Goal: Transaction & Acquisition: Subscribe to service/newsletter

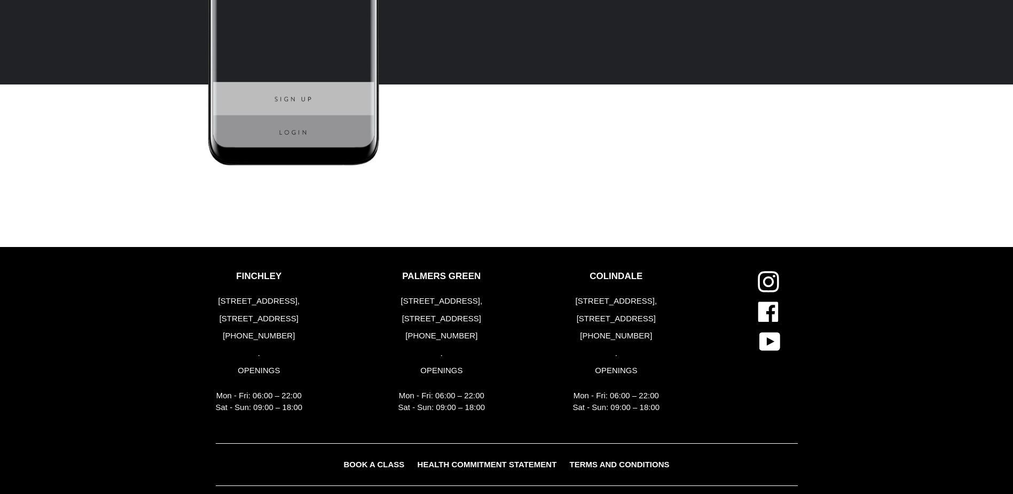
scroll to position [2793, 0]
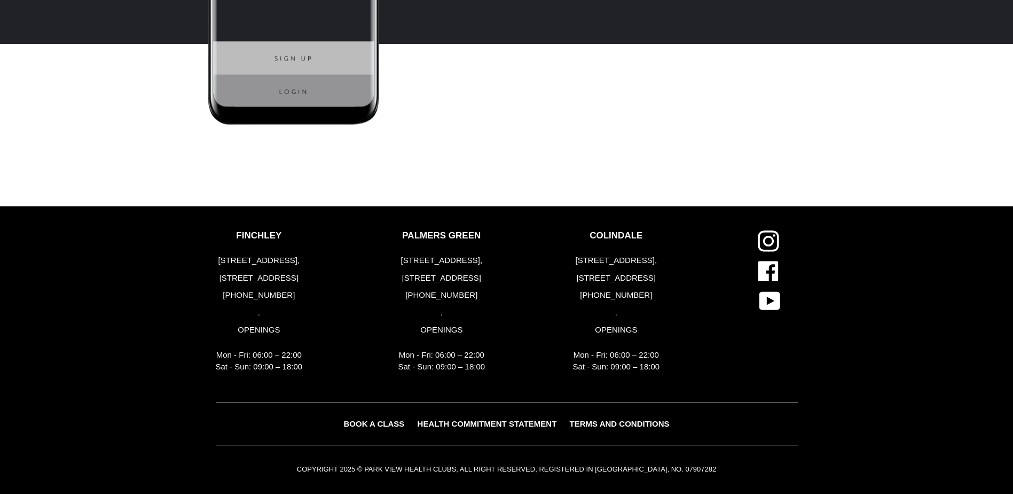
drag, startPoint x: 491, startPoint y: 293, endPoint x: 477, endPoint y: 294, distance: 13.9
click at [477, 294] on div "PALMERS GREEN [STREET_ADDRESS] [PHONE_NUMBER] . OPENINGS Mon - Fri: 06:00 – 22:…" at bounding box center [477, 304] width 175 height 148
drag, startPoint x: 476, startPoint y: 279, endPoint x: 441, endPoint y: 279, distance: 35.8
click at [441, 279] on p "[STREET_ADDRESS]" at bounding box center [441, 278] width 87 height 12
copy p "N13 5TU"
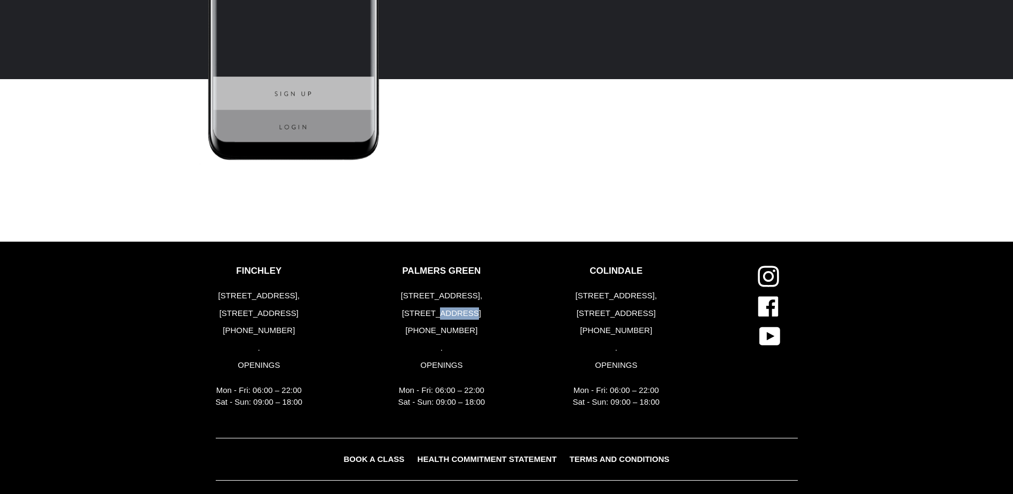
scroll to position [2740, 0]
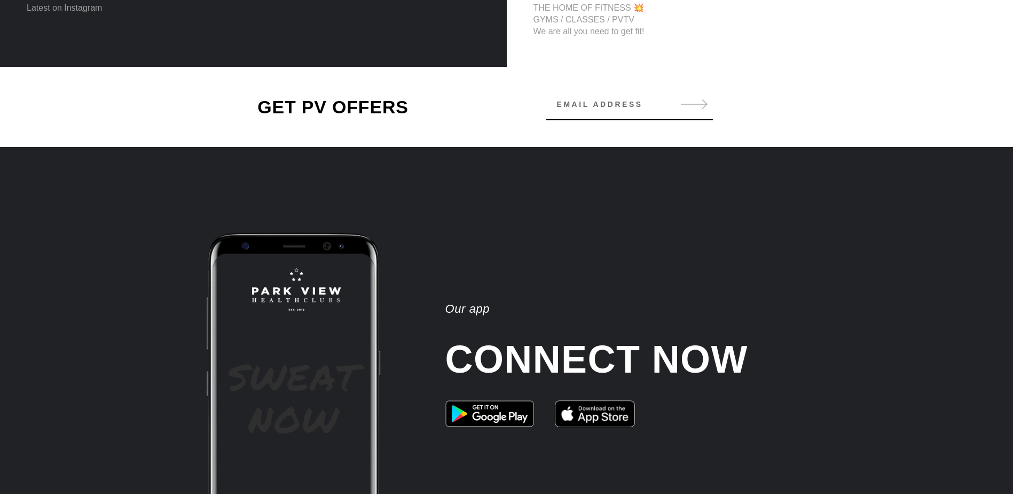
scroll to position [2405, 0]
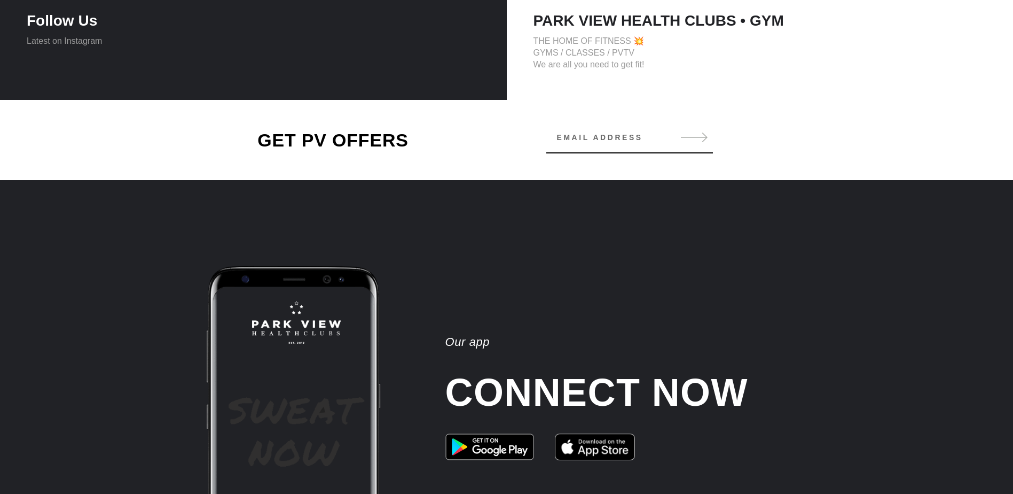
click at [625, 138] on input "Email address" at bounding box center [629, 137] width 167 height 21
type input "f"
type input "F"
type input "Frank_chersky@YAhoooooooooooooooooooooooooooooooooooooooooooooooooooooooo"
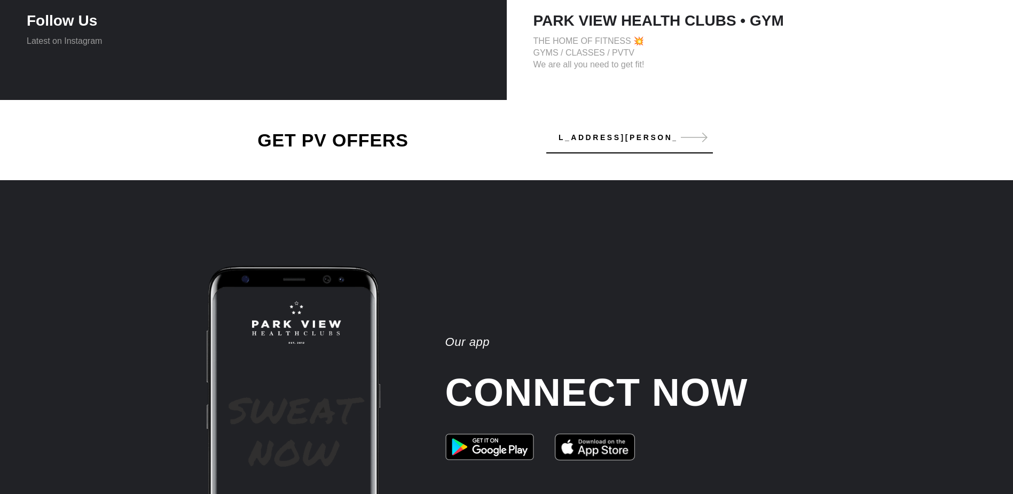
click at [636, 138] on input "Frank_chersky@YAhoooooooooooooooooooooooooooooooooooooooooooooooooooooooo" at bounding box center [629, 137] width 167 height 21
click at [635, 138] on input "Frank_chersky@YAhoooooooooooooooooooooooooooooooooooooooooooooooooooooooo" at bounding box center [629, 137] width 167 height 21
click at [627, 138] on input "Frank_chersky@yahoo.co.uk" at bounding box center [629, 137] width 167 height 21
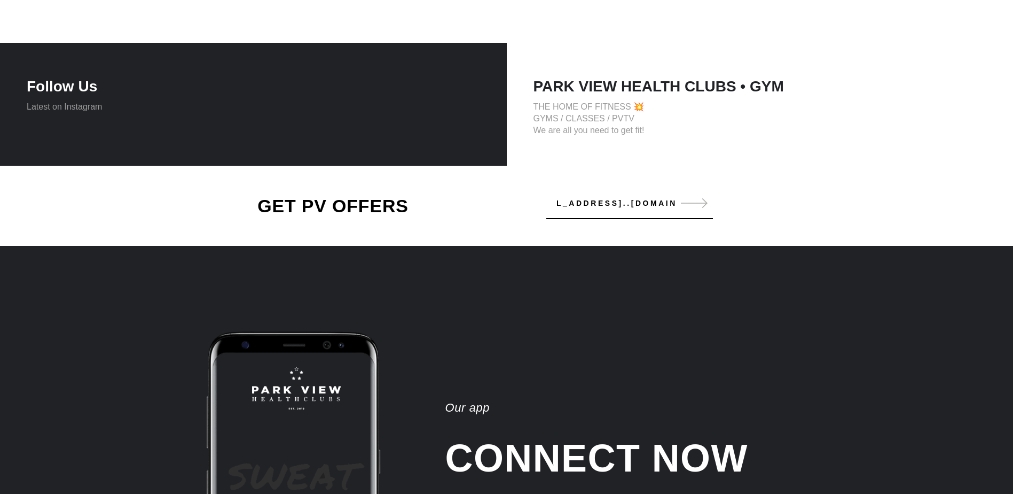
scroll to position [2333, 0]
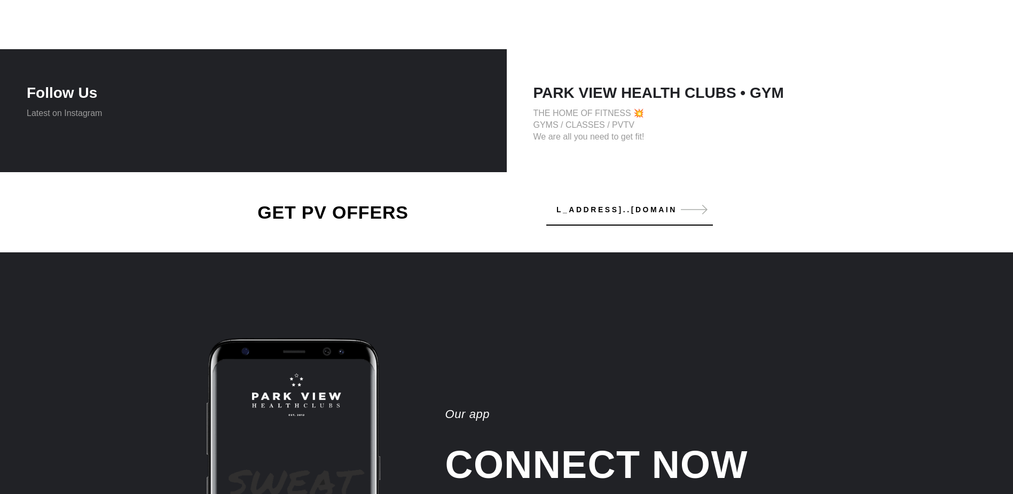
click at [659, 210] on input "Frank_chersky@yahoo..c.co.uk" at bounding box center [629, 209] width 167 height 21
drag, startPoint x: 662, startPoint y: 209, endPoint x: 883, endPoint y: 222, distance: 222.0
click at [883, 222] on div "GET PV OFFERS Frank_chersky@yaho00.co.uk Subscribe" at bounding box center [506, 212] width 1013 height 80
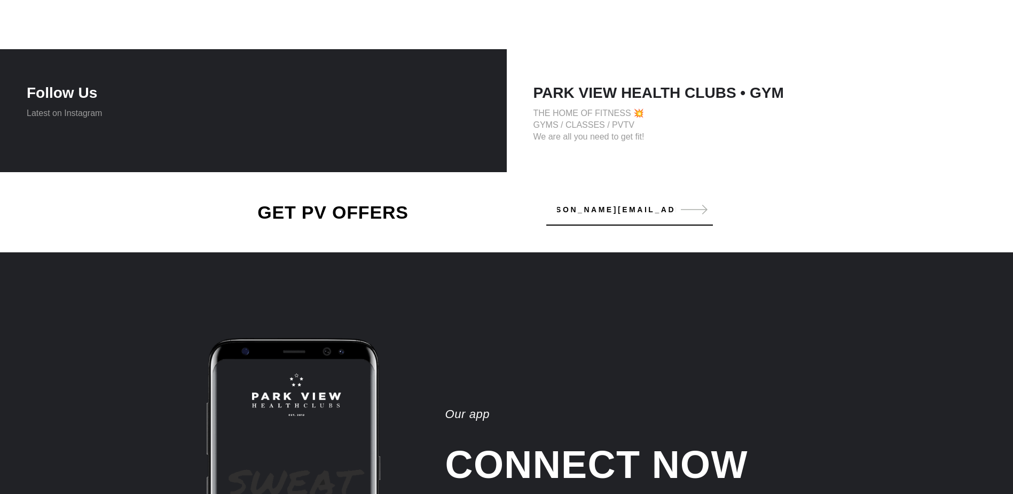
click at [663, 203] on input "Frank_chersky@yahoOO.CO.UK" at bounding box center [629, 209] width 167 height 21
type input "Frank_chersky@yahOO.CO.UK"
click at [702, 210] on button "Subscribe" at bounding box center [694, 209] width 36 height 12
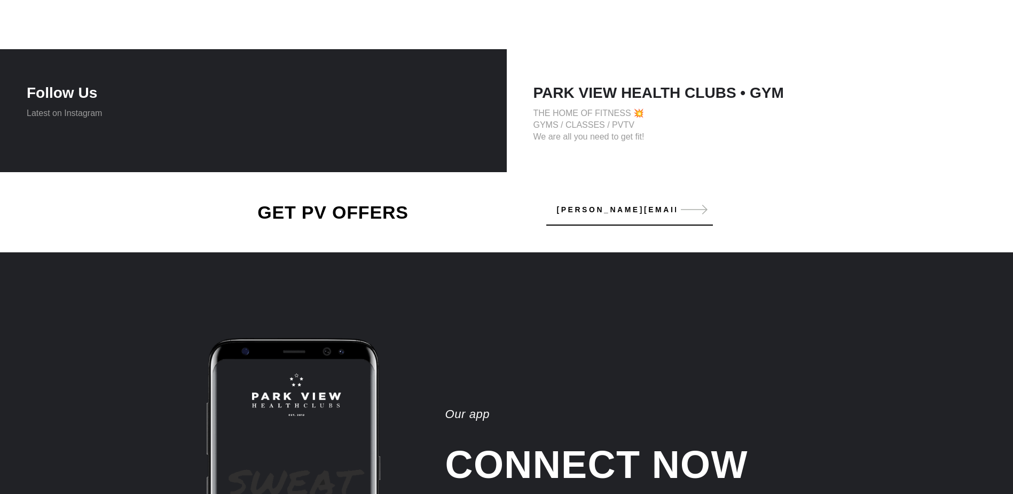
click at [703, 213] on button "Subscribe" at bounding box center [694, 209] width 36 height 12
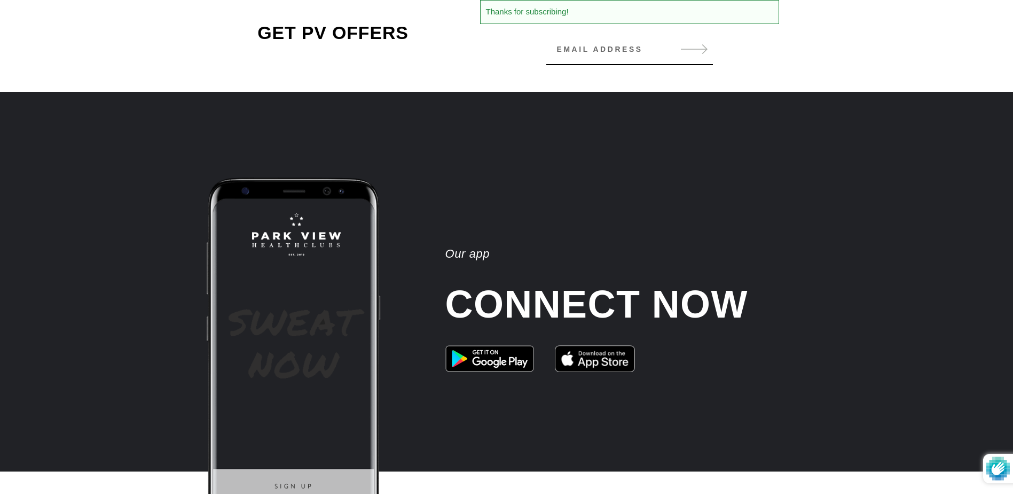
scroll to position [2405, 0]
click at [563, 52] on input "Email address" at bounding box center [629, 48] width 167 height 21
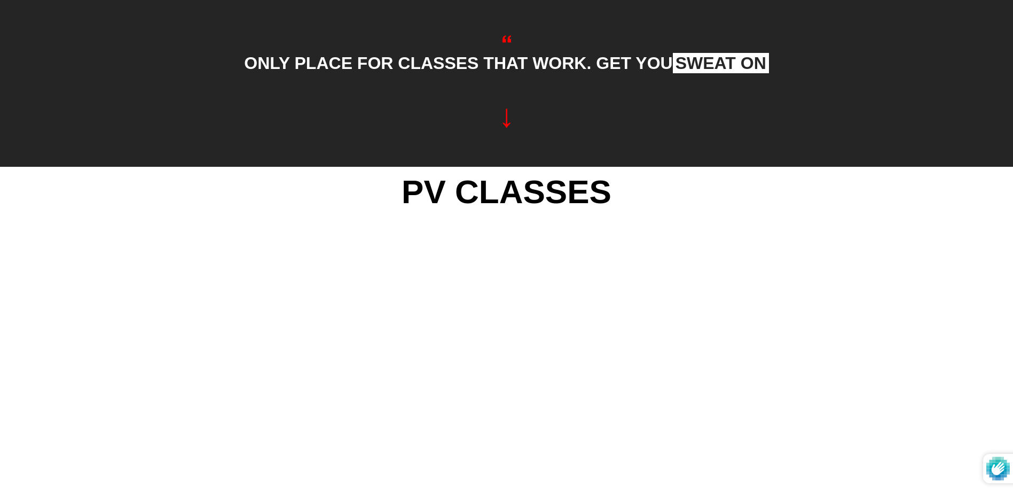
scroll to position [993, 0]
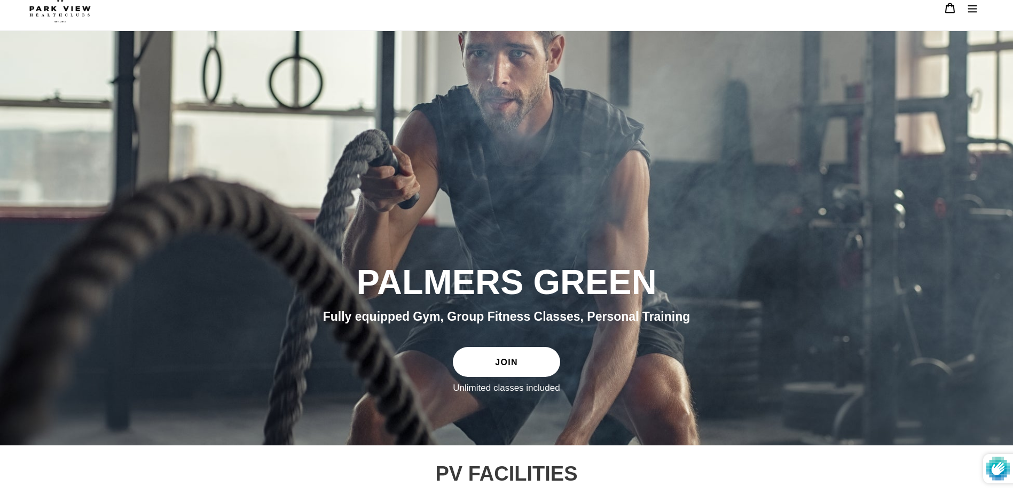
scroll to position [0, 0]
